Goal: Task Accomplishment & Management: Use online tool/utility

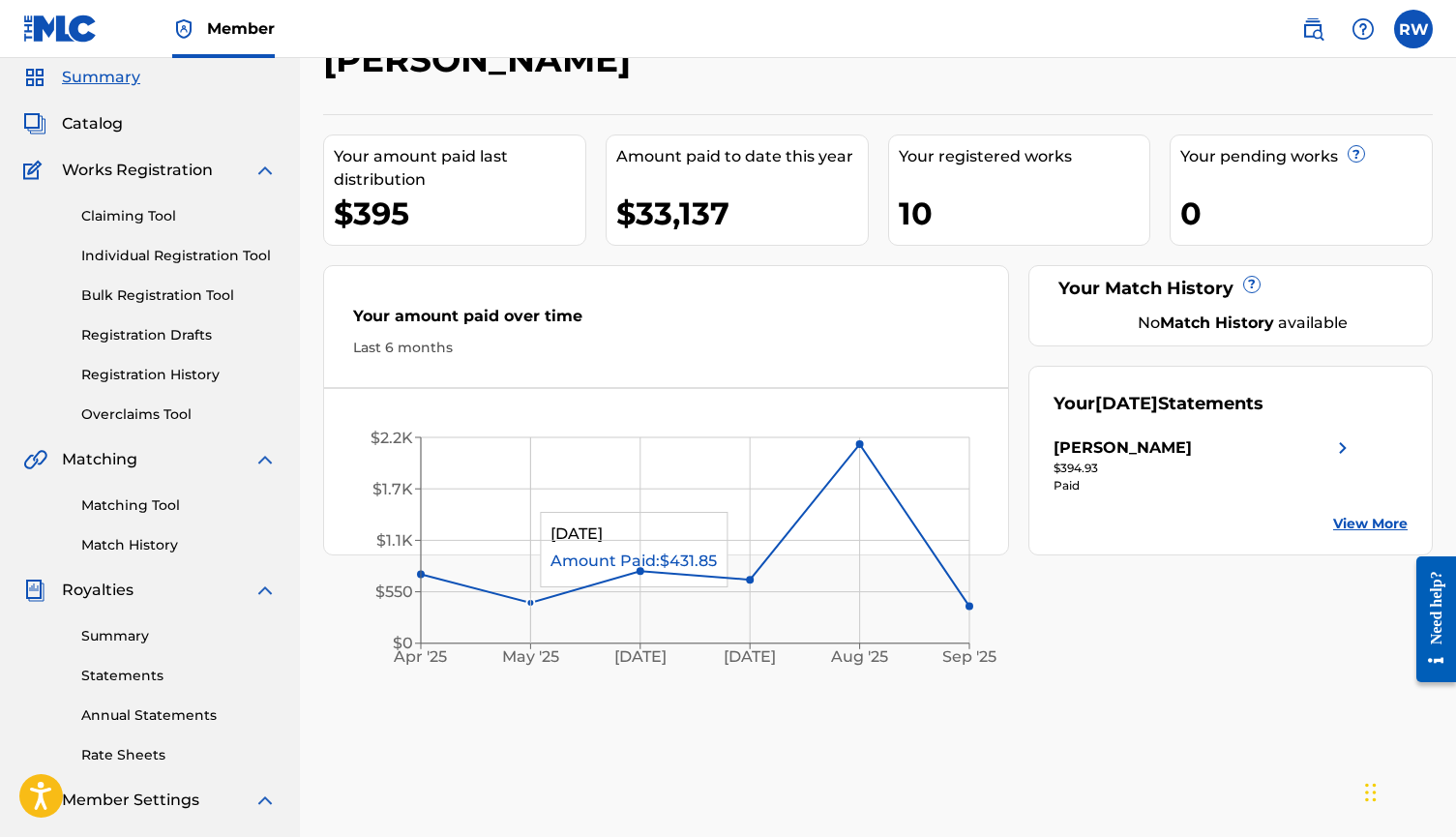
scroll to position [87, 0]
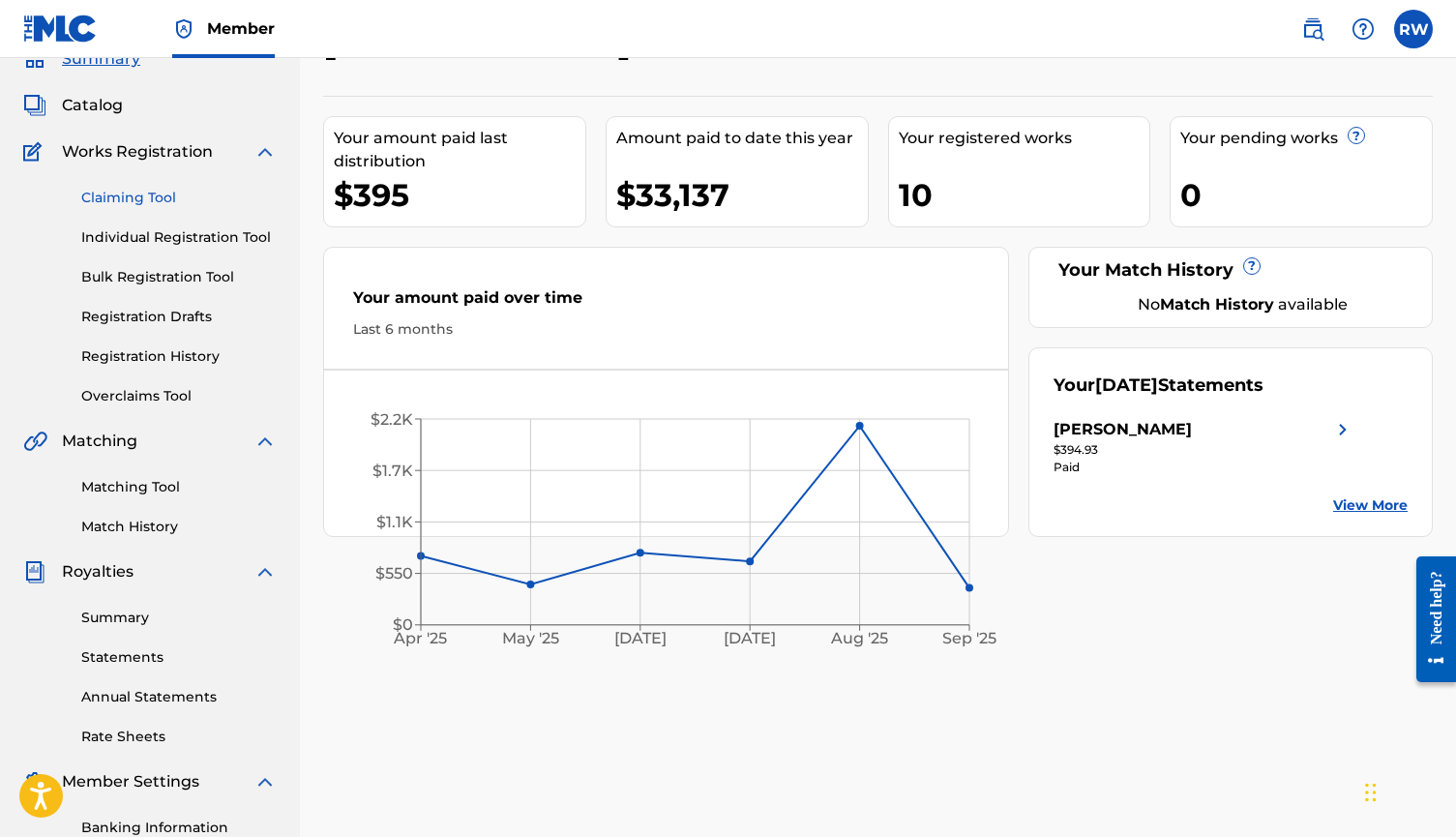
click at [134, 199] on link "Claiming Tool" at bounding box center [178, 197] width 195 height 20
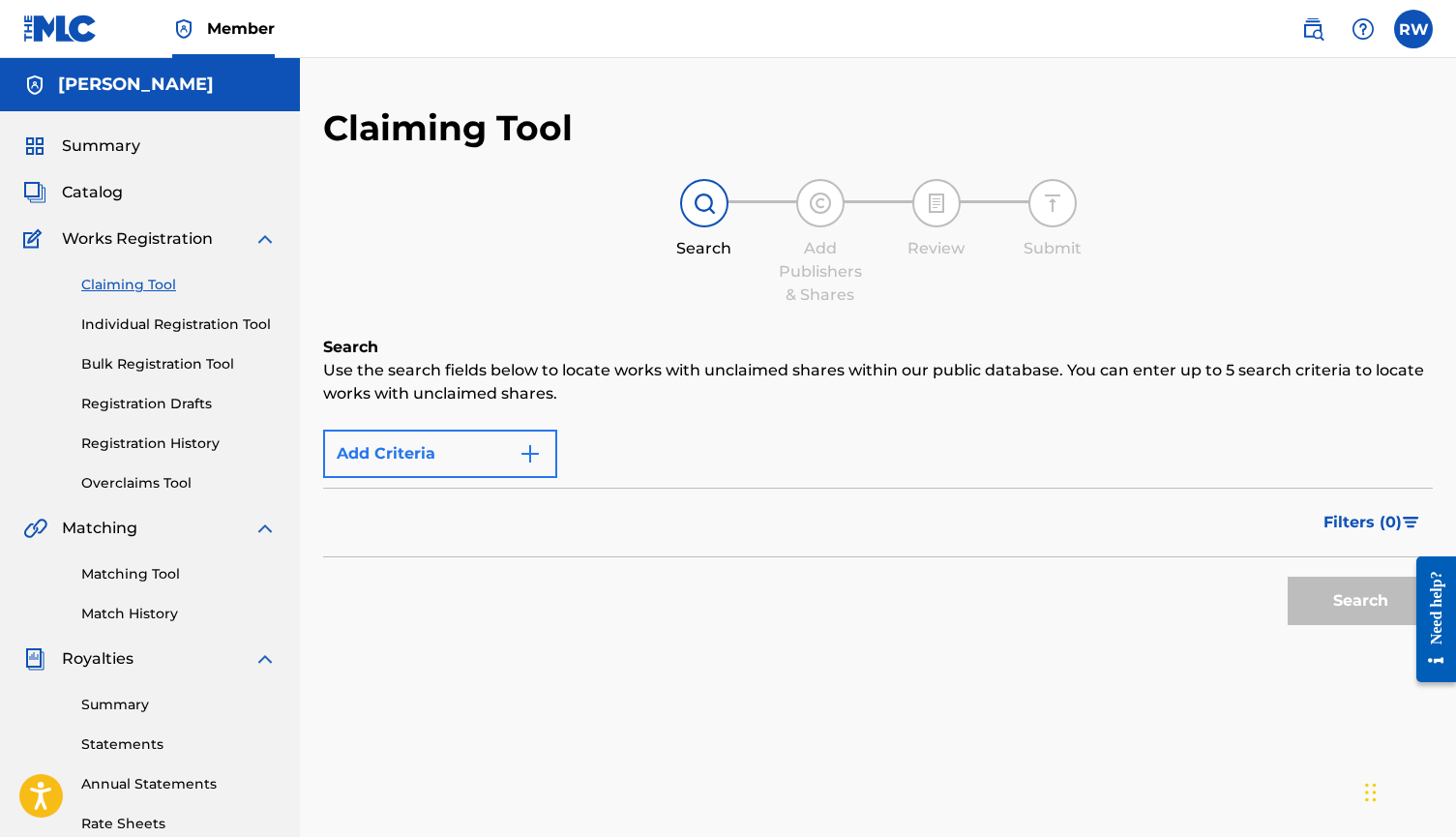
click at [504, 454] on button "Add Criteria" at bounding box center [440, 454] width 234 height 49
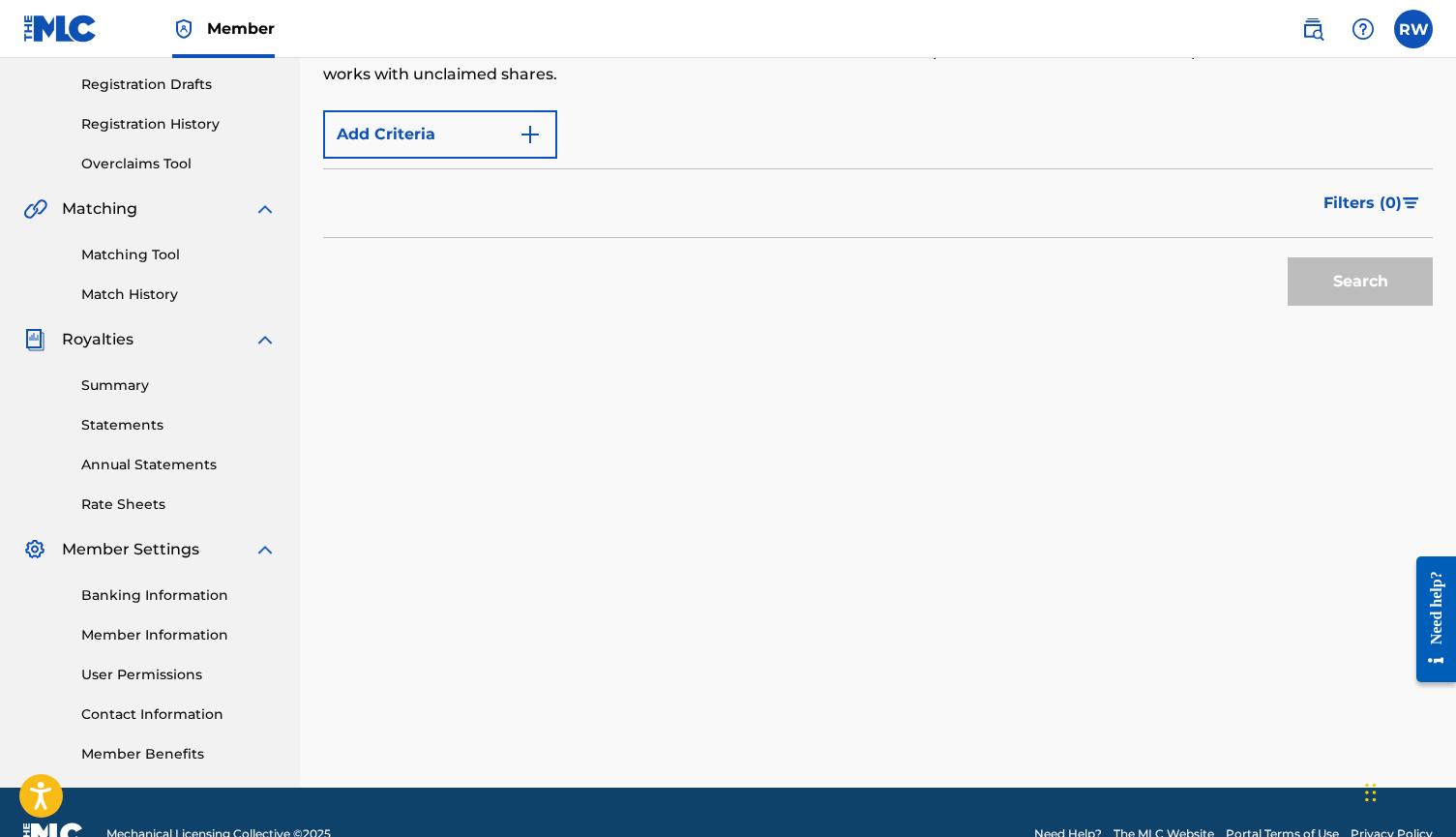
scroll to position [169, 0]
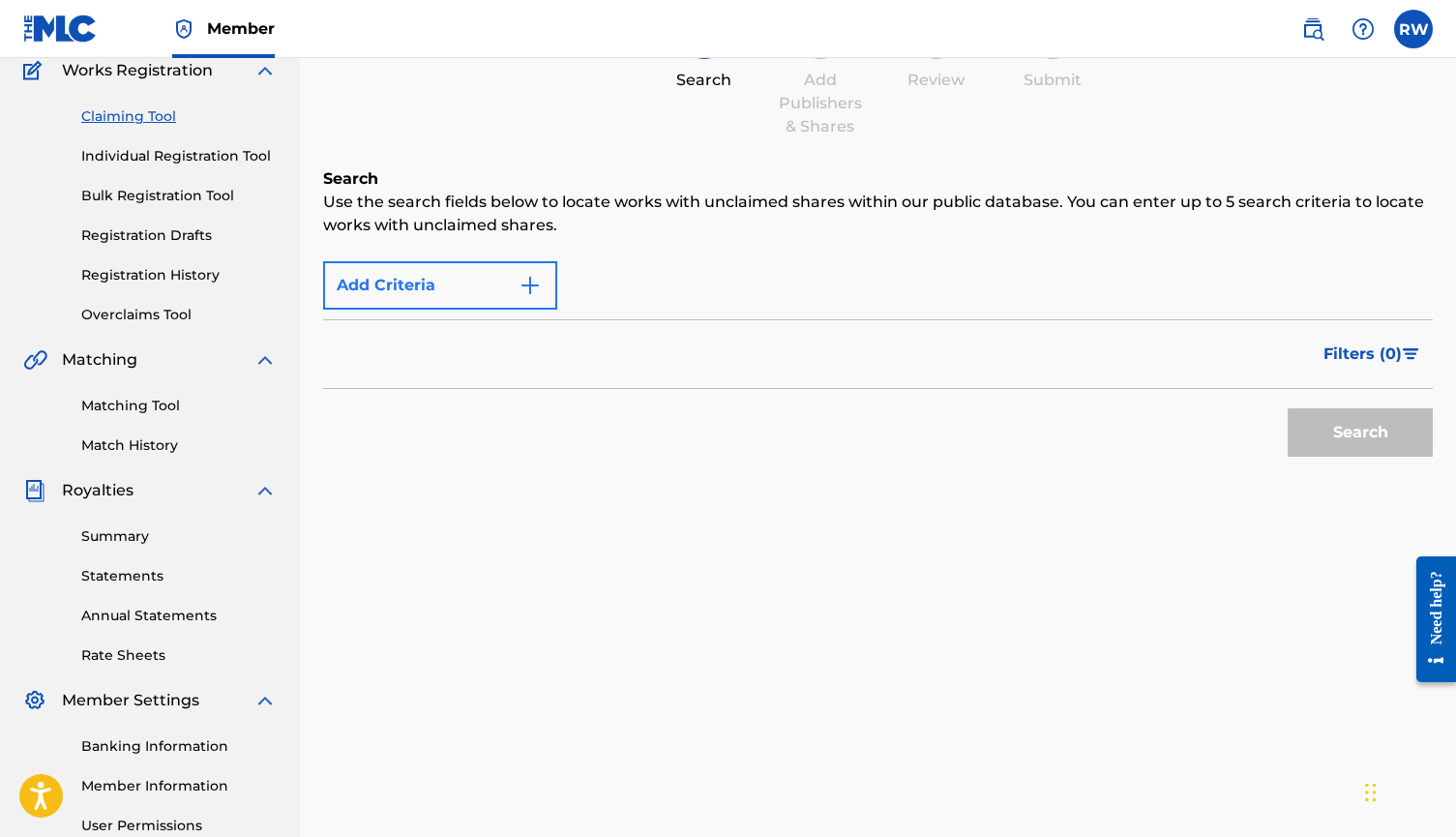
click at [532, 294] on img "Search Form" at bounding box center [531, 286] width 23 height 23
click at [462, 367] on div "Filters ( 0 )" at bounding box center [878, 353] width 1110 height 69
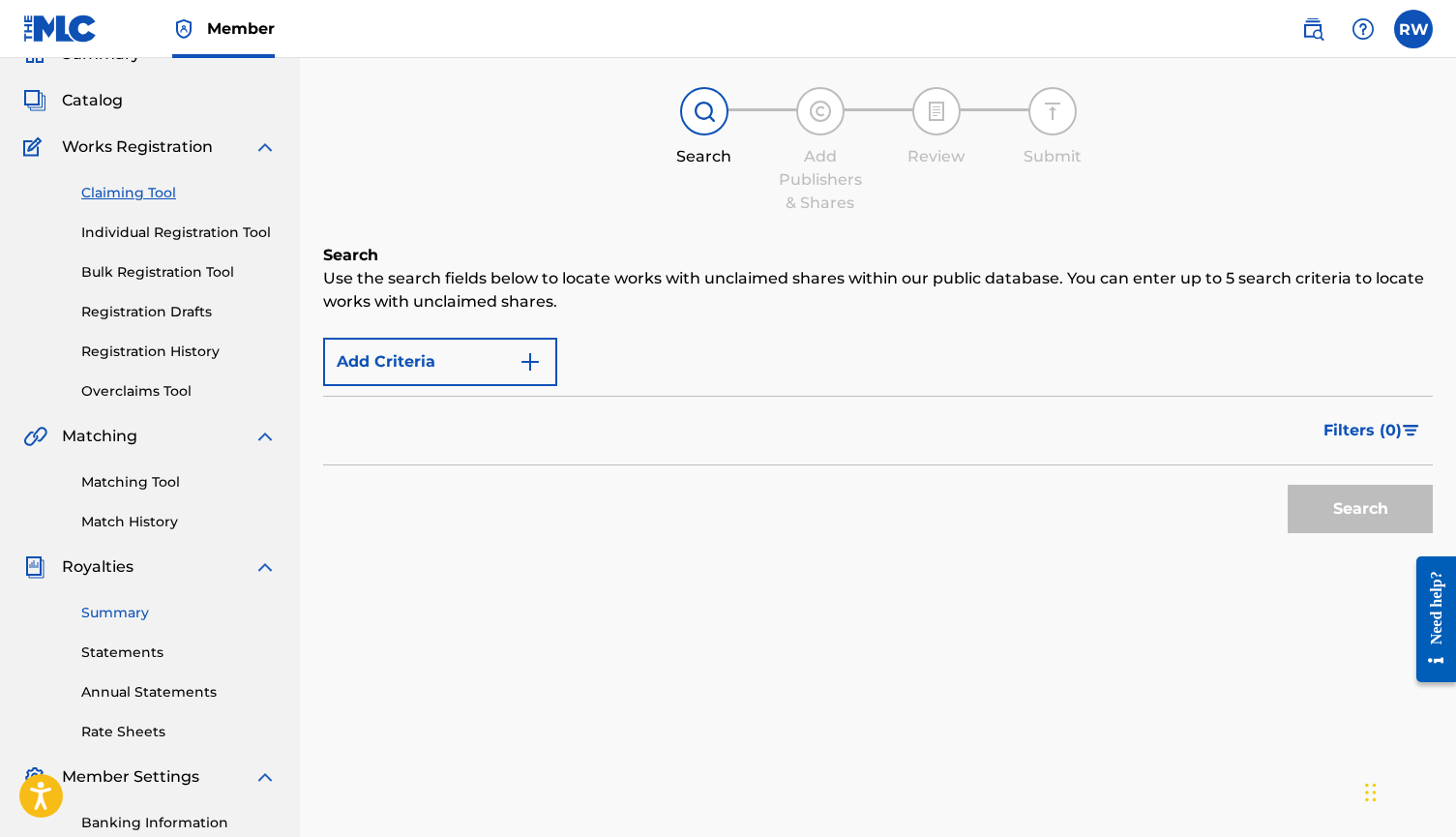
scroll to position [87, 0]
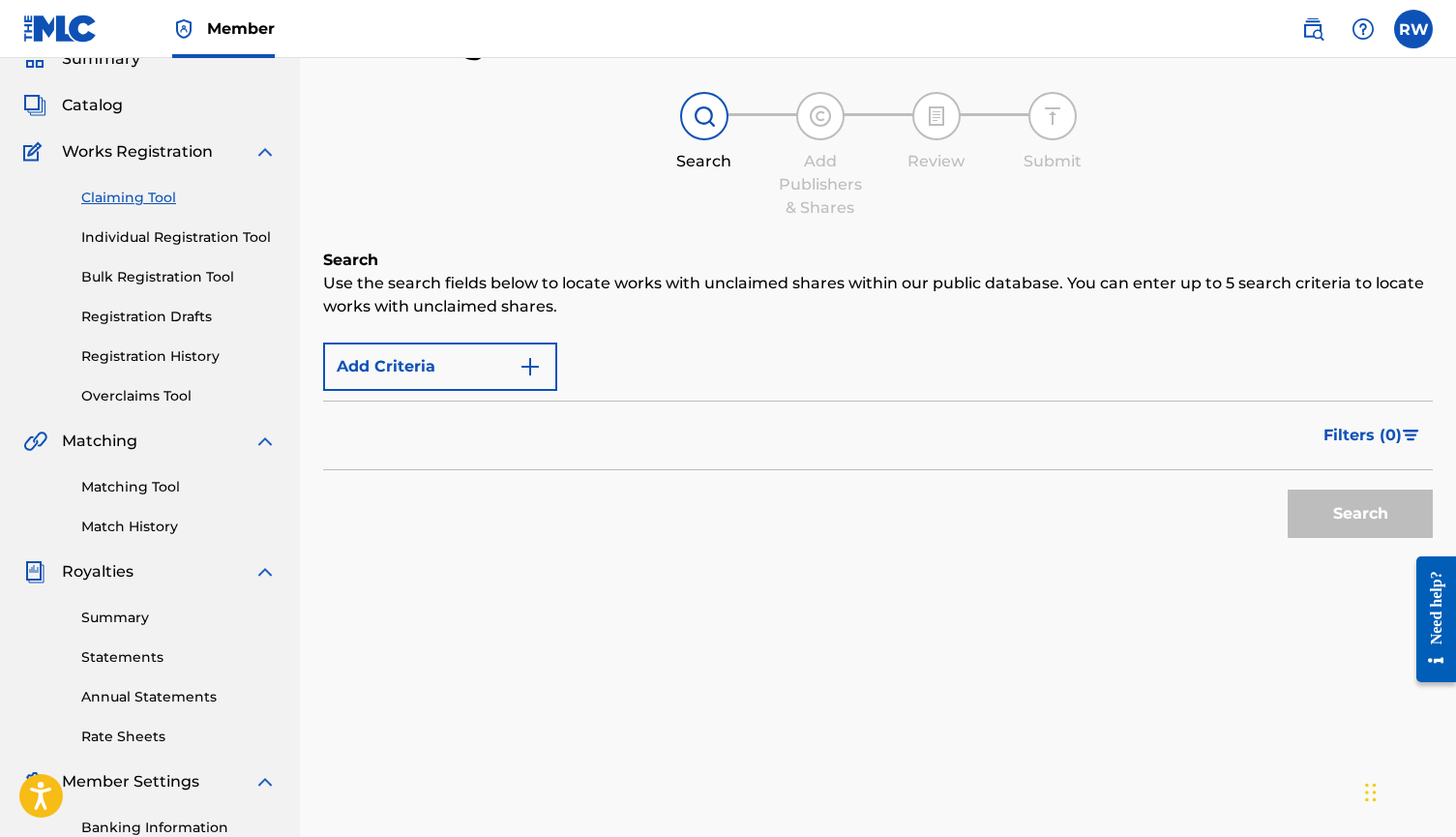
click at [151, 147] on span "Works Registration" at bounding box center [137, 152] width 151 height 23
click at [538, 368] on img "Search Form" at bounding box center [531, 367] width 23 height 23
click at [525, 369] on div "Max Criteria Reached" at bounding box center [440, 367] width 234 height 49
click at [1384, 502] on div "Search" at bounding box center [1355, 508] width 155 height 77
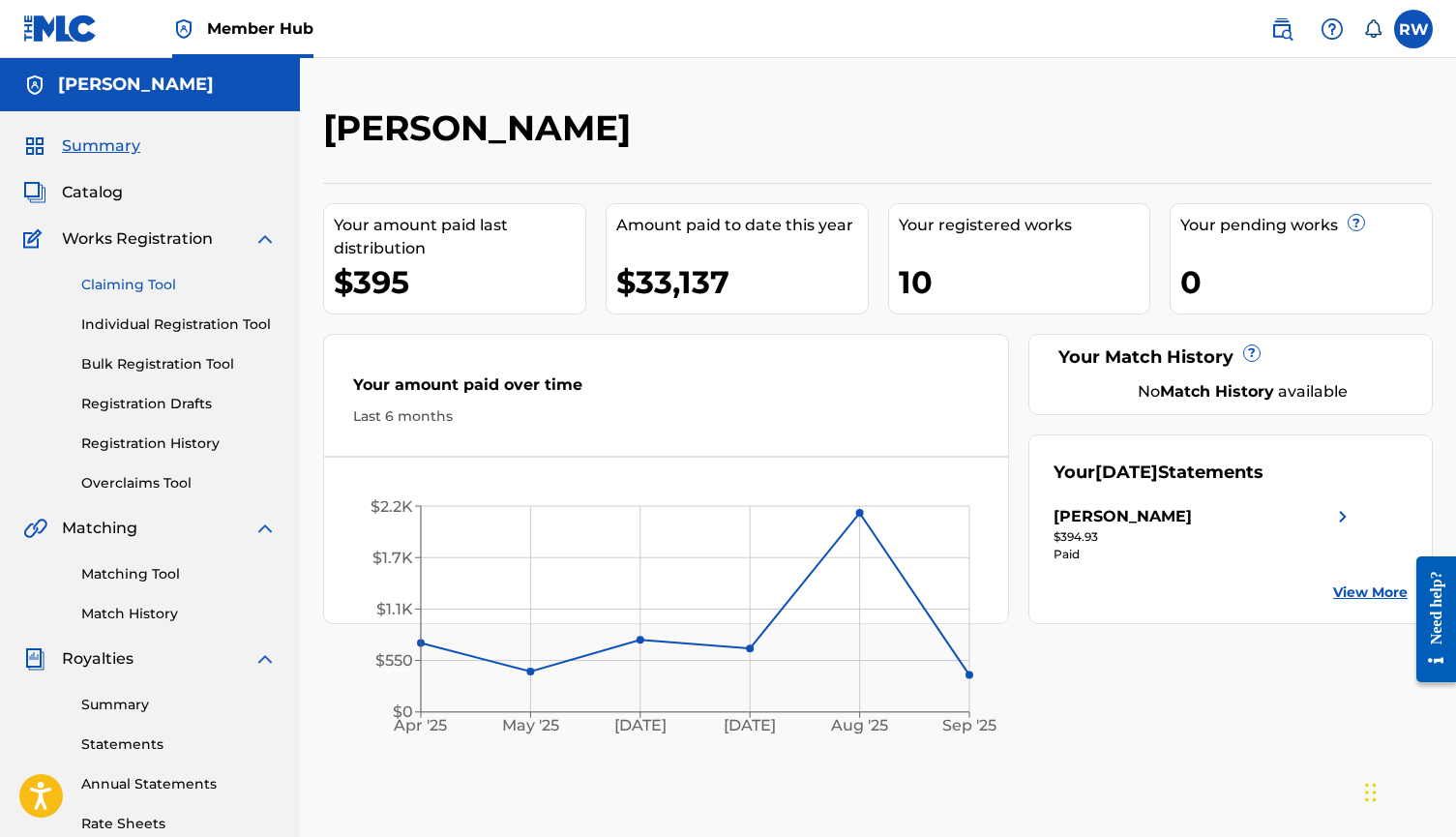
click at [127, 289] on link "Claiming Tool" at bounding box center [178, 285] width 195 height 20
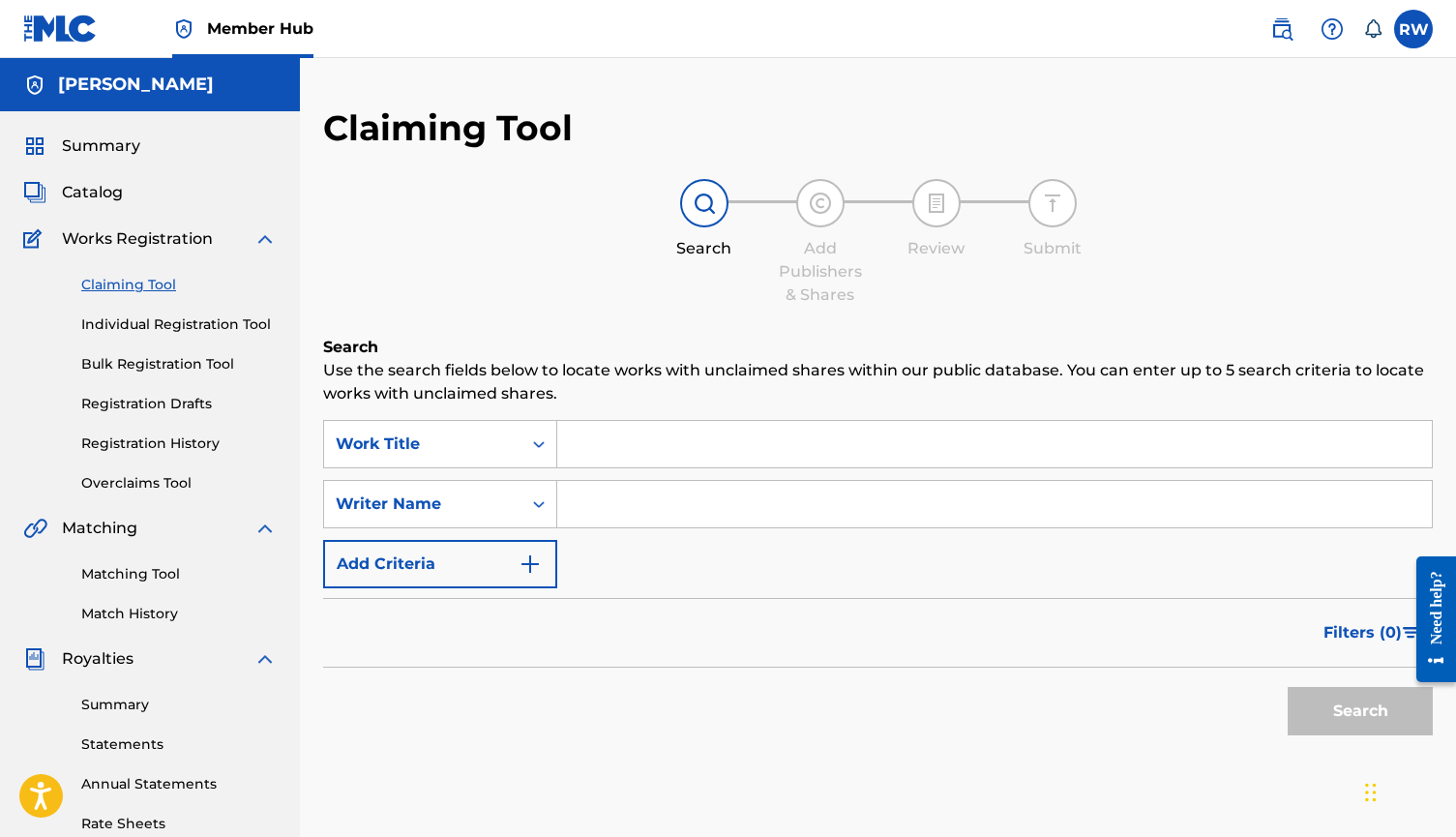
click at [649, 514] on input "Search Form" at bounding box center [994, 504] width 875 height 47
click at [1360, 711] on button "Search" at bounding box center [1359, 711] width 145 height 49
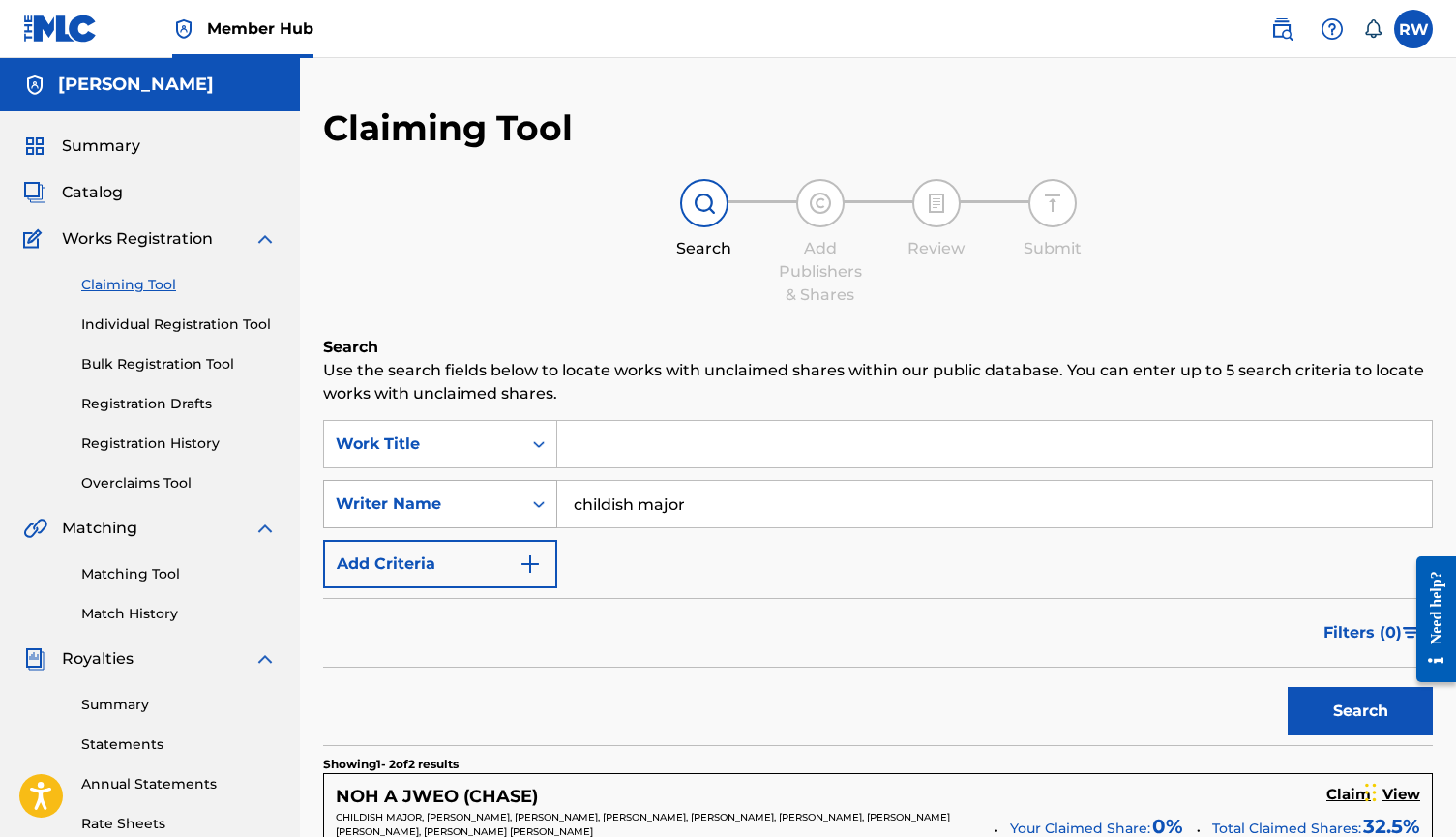
drag, startPoint x: 728, startPoint y: 506, endPoint x: 489, endPoint y: 497, distance: 239.2
click at [489, 497] on div "SearchWithCriteria5e1404e2-fcb3-4010-9cfa-7c0b8d9d374e Writer Name childish maj…" at bounding box center [878, 504] width 1110 height 49
type input "nissan altima"
click at [1360, 711] on button "Search" at bounding box center [1359, 711] width 145 height 49
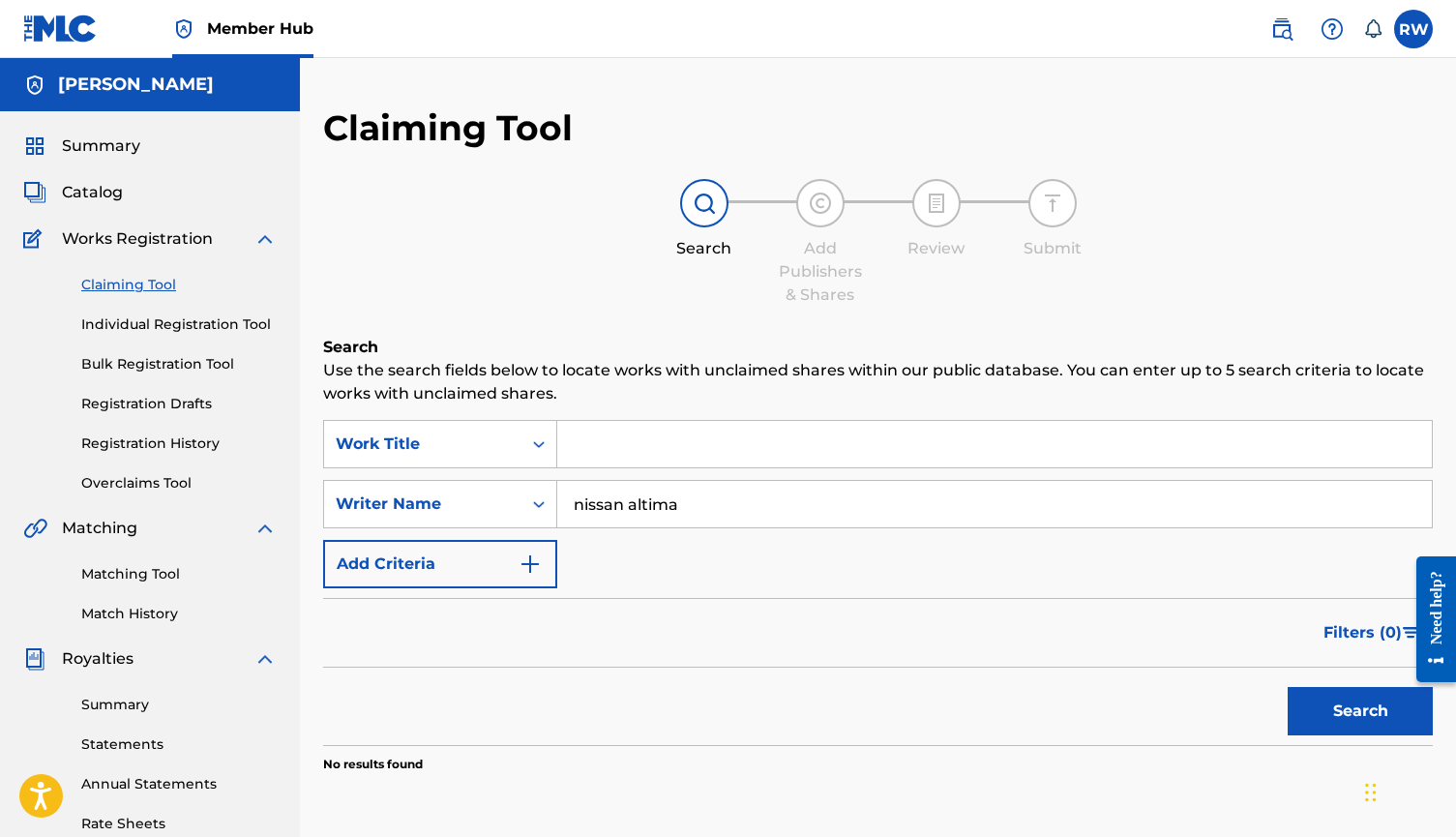
drag, startPoint x: 689, startPoint y: 512, endPoint x: 508, endPoint y: 470, distance: 185.8
click at [510, 470] on div "SearchWithCriteriadd77fe30-ce7e-4452-b597-3925b5239cc4 Work Title SearchWithCri…" at bounding box center [878, 504] width 1110 height 169
click at [579, 440] on input "Search Form" at bounding box center [994, 445] width 875 height 47
type input "nissan altima"
click at [1360, 711] on button "Search" at bounding box center [1359, 711] width 145 height 49
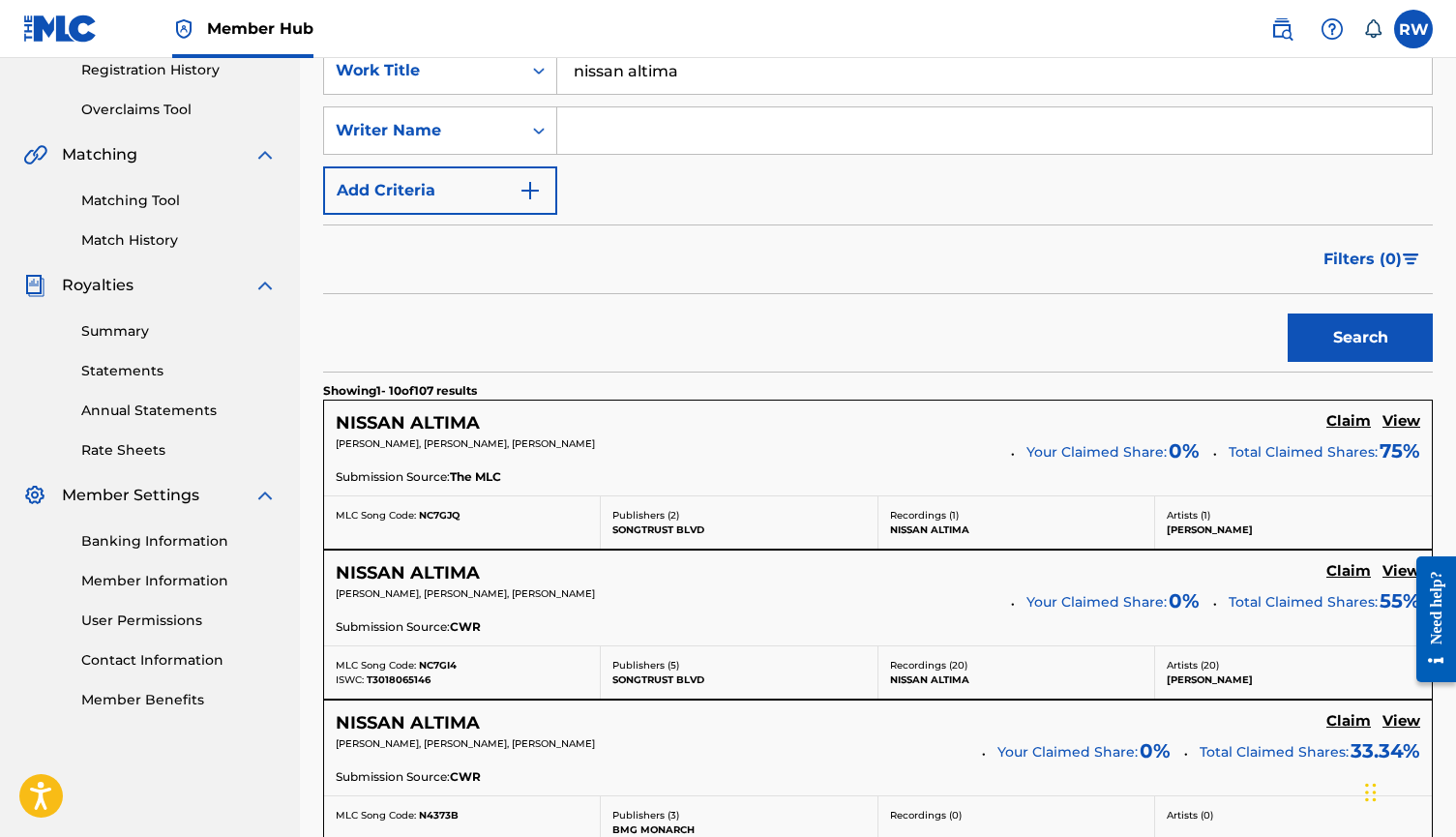
scroll to position [123, 0]
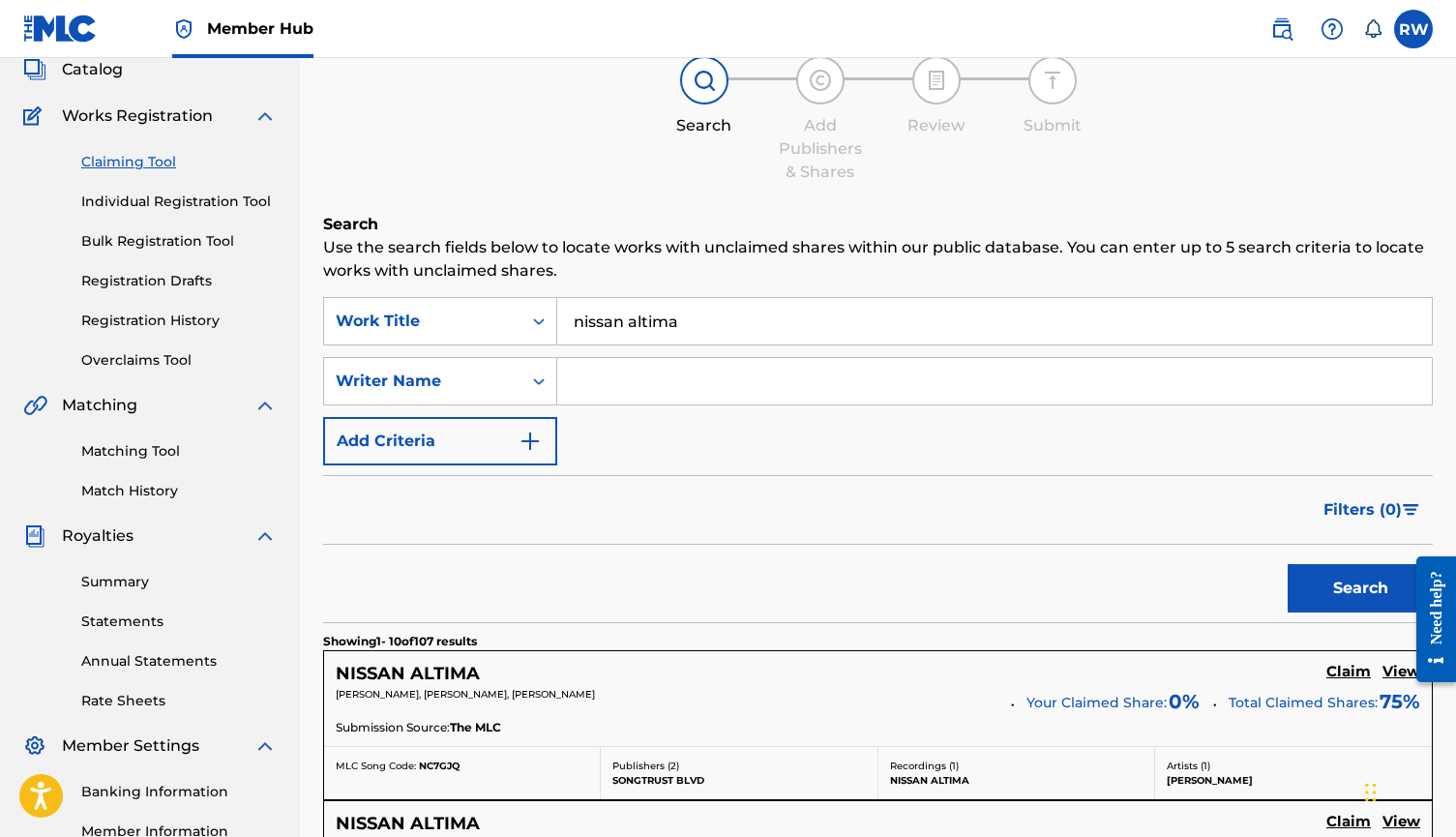
drag, startPoint x: 701, startPoint y: 324, endPoint x: 559, endPoint y: 322, distance: 142.0
click at [559, 322] on input "nissan altima" at bounding box center [994, 322] width 875 height 47
click at [592, 367] on input "Search Form" at bounding box center [994, 381] width 875 height 47
type input "[PERSON_NAME]"
click at [1360, 588] on button "Search" at bounding box center [1359, 588] width 145 height 49
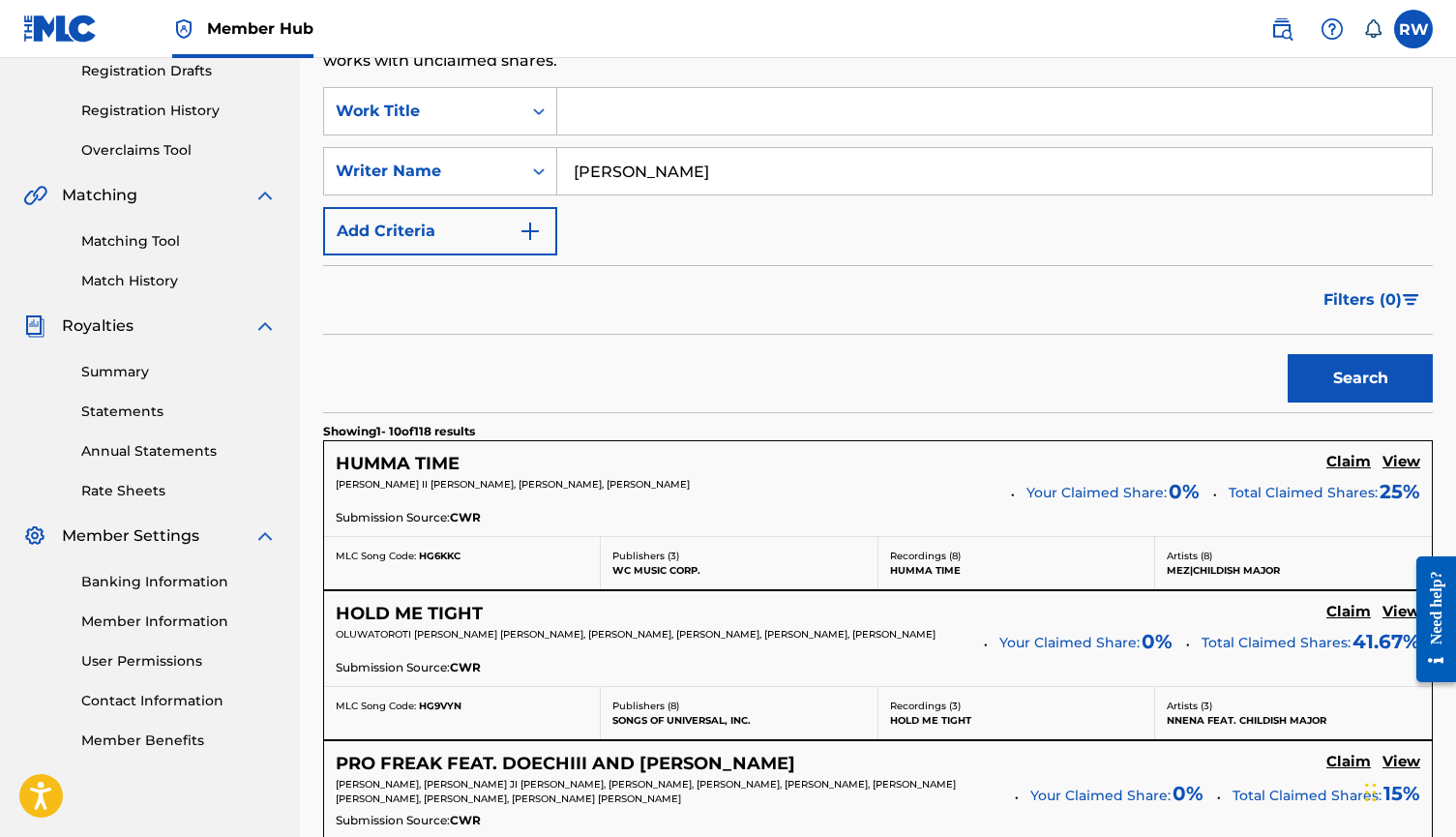
scroll to position [333, 0]
click at [1402, 461] on h5 "View" at bounding box center [1401, 461] width 38 height 19
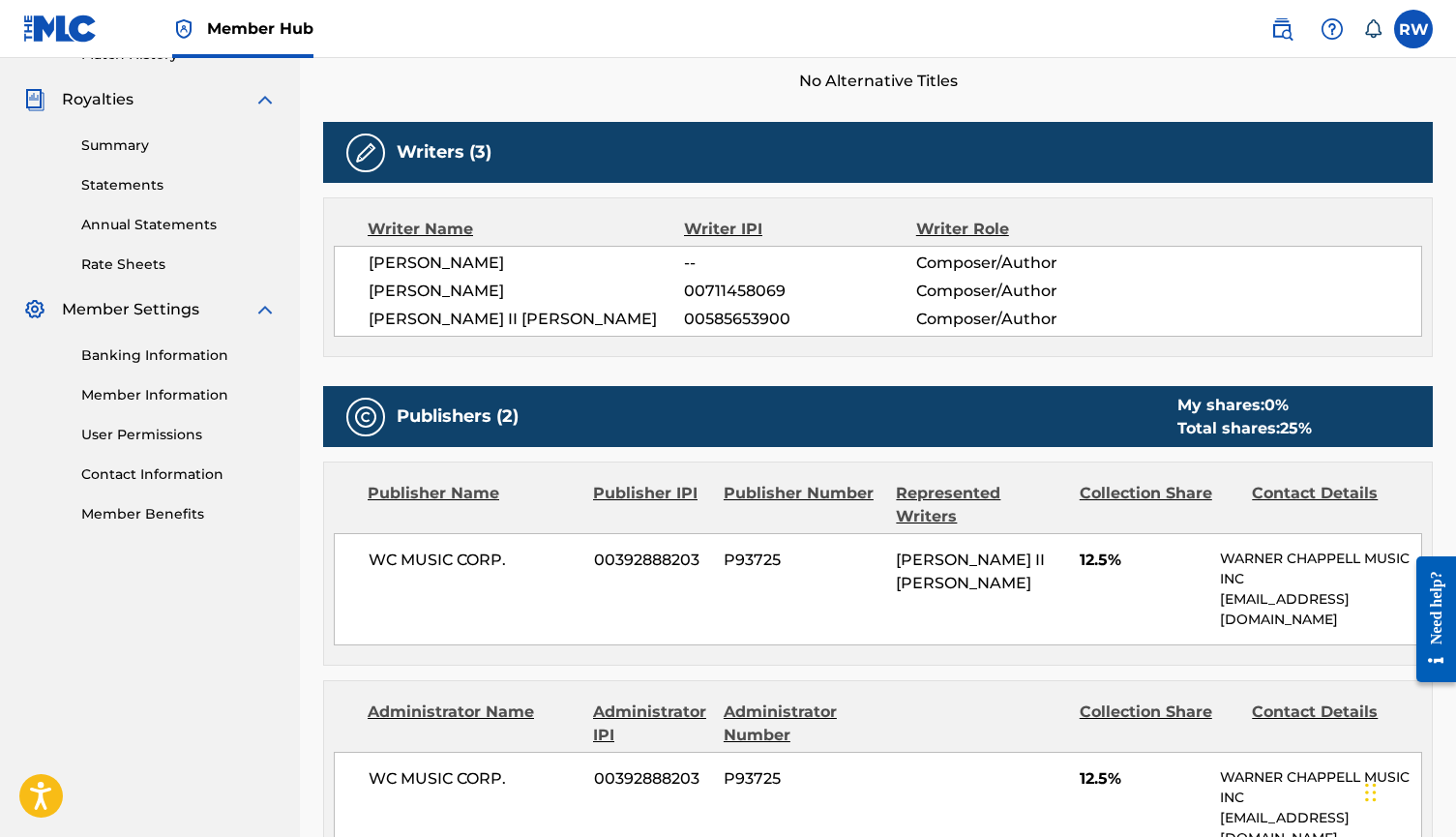
scroll to position [446, 0]
